Goal: Task Accomplishment & Management: Complete application form

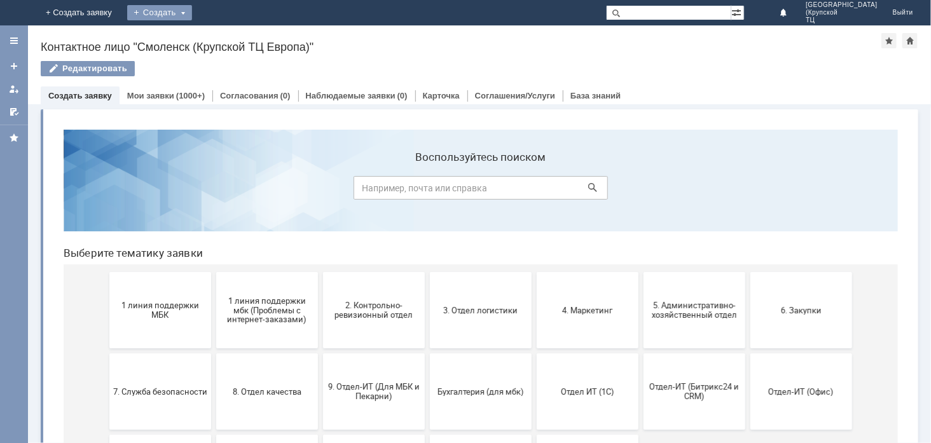
click at [192, 5] on div "Создать" at bounding box center [159, 12] width 65 height 15
click at [239, 28] on div "Заявка" at bounding box center [188, 38] width 102 height 20
click at [202, 16] on div "Создать" at bounding box center [169, 12] width 65 height 15
click at [237, 37] on link "Заявка" at bounding box center [188, 38] width 97 height 15
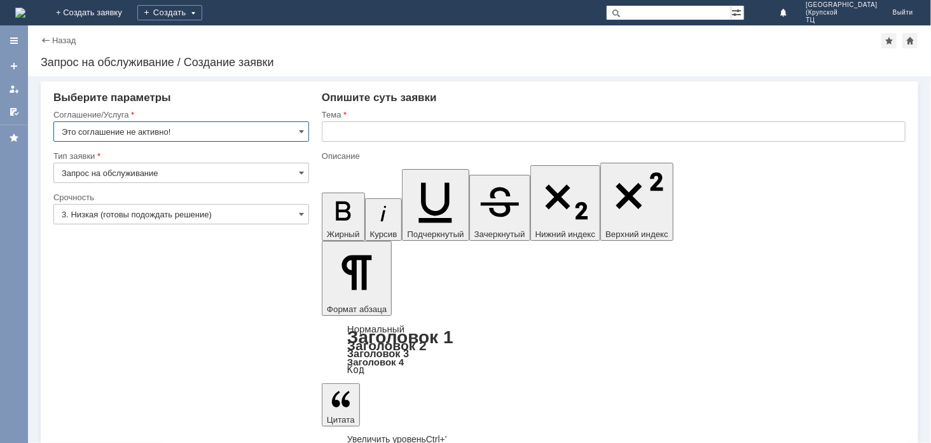
click at [383, 132] on input "text" at bounding box center [614, 132] width 584 height 20
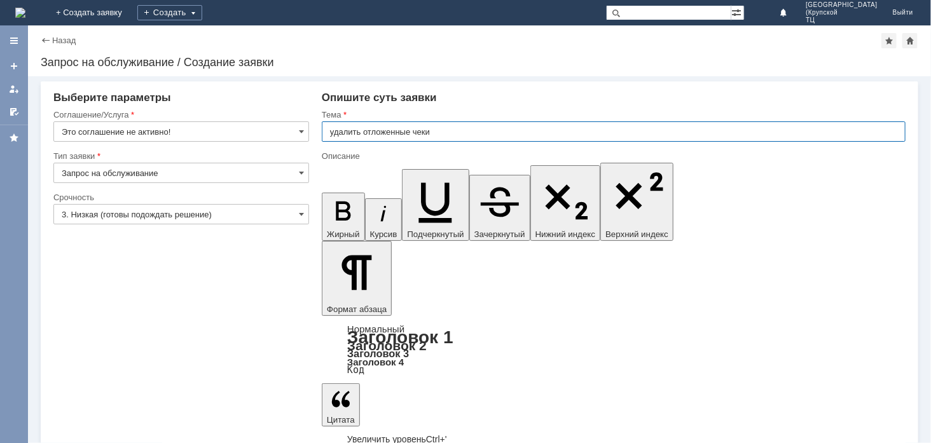
click at [328, 126] on input "удалить отложенные чеки" at bounding box center [614, 132] width 584 height 20
type input "прошу удалить отложенные чеки"
